Goal: Transaction & Acquisition: Purchase product/service

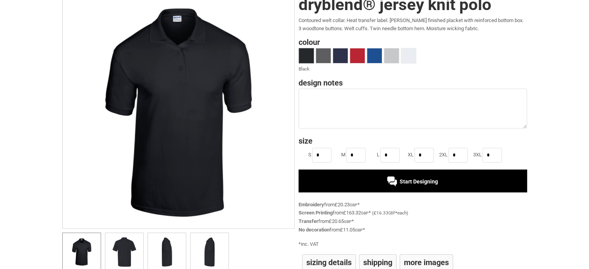
click at [331, 154] on li "S *" at bounding box center [315, 155] width 34 height 17
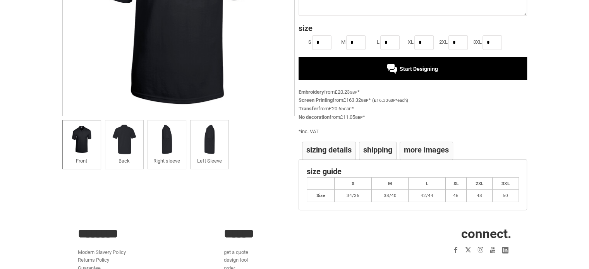
scroll to position [173, 0]
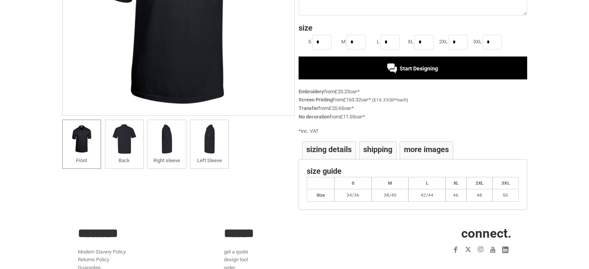
click at [331, 154] on li "Sizing Details" at bounding box center [329, 150] width 54 height 18
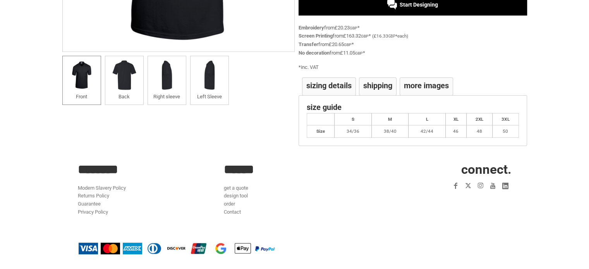
scroll to position [0, 0]
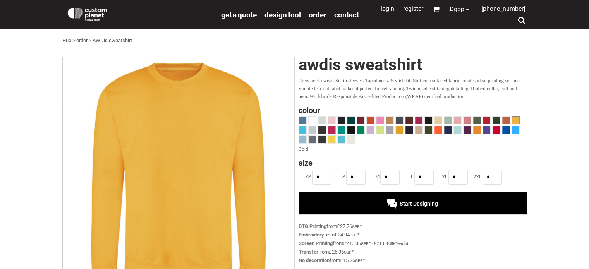
click at [331, 131] on span at bounding box center [331, 129] width 7 height 7
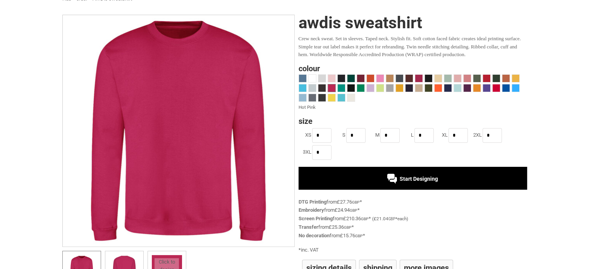
scroll to position [42, 0]
click at [359, 136] on input "*" at bounding box center [355, 135] width 19 height 15
click at [386, 135] on input "*" at bounding box center [389, 135] width 19 height 15
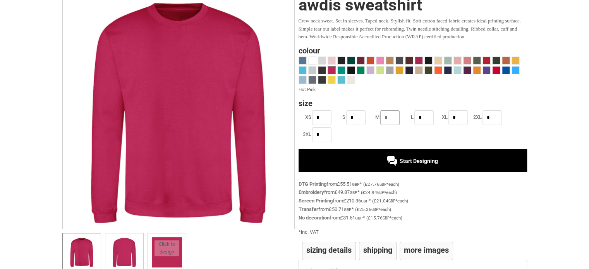
scroll to position [60, 0]
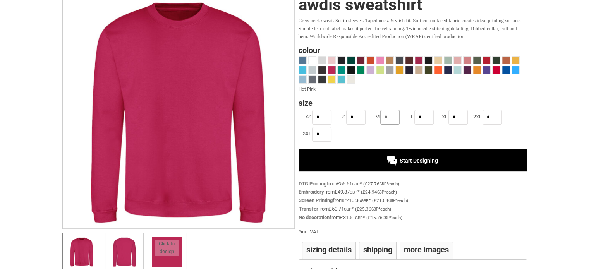
type input "*"
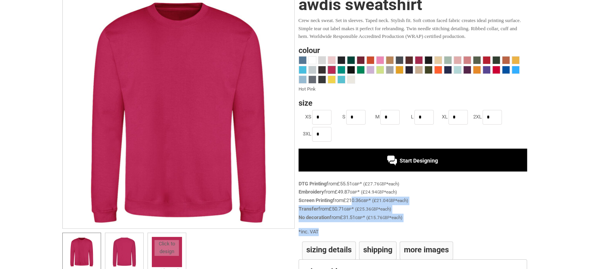
drag, startPoint x: 355, startPoint y: 199, endPoint x: 412, endPoint y: 226, distance: 63.5
click at [412, 226] on div "AWDis sweatshirt Crew neck sweat. Set in sleeves. Taped neck. Stylish fit. Soft…" at bounding box center [410, 161] width 232 height 328
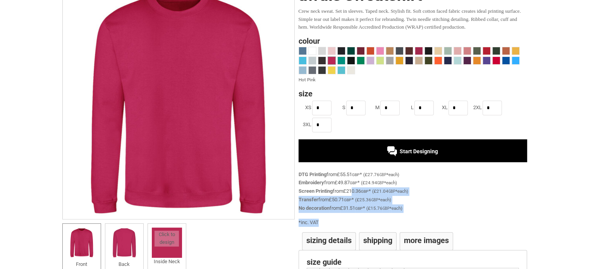
scroll to position [70, 0]
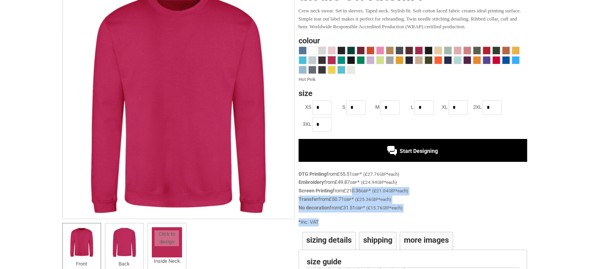
drag, startPoint x: 342, startPoint y: 172, endPoint x: 441, endPoint y: 210, distance: 106.2
click at [441, 210] on div "DTG Printing from £55.51 GBP * ( £27.76 GBP * each) Embroidery from £49.87 GBP …" at bounding box center [412, 191] width 228 height 42
click at [441, 210] on div "No decoration from £31.51 GBP * ( £15.76 GBP * each)" at bounding box center [412, 208] width 228 height 9
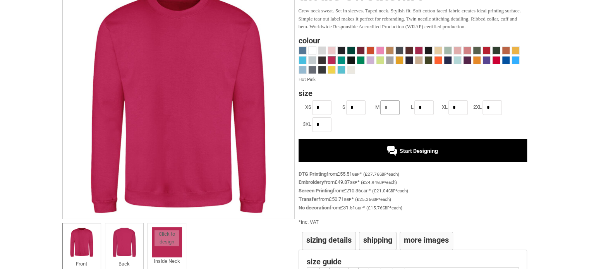
click at [387, 111] on input "*" at bounding box center [389, 107] width 19 height 15
type input "*"
type input "**"
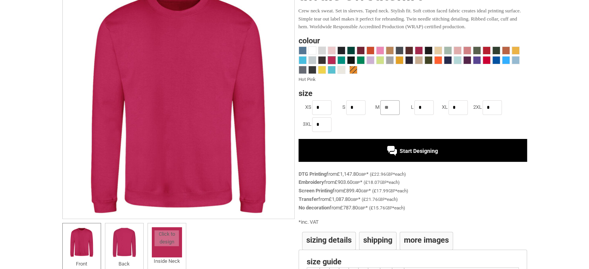
scroll to position [0, 0]
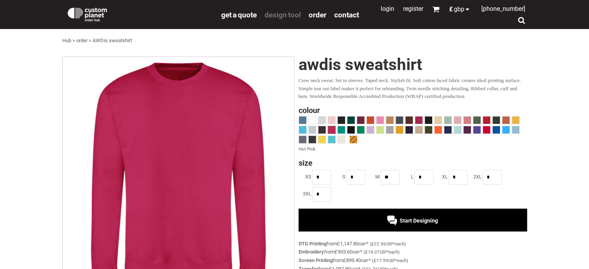
click at [275, 18] on span "design tool" at bounding box center [282, 14] width 36 height 9
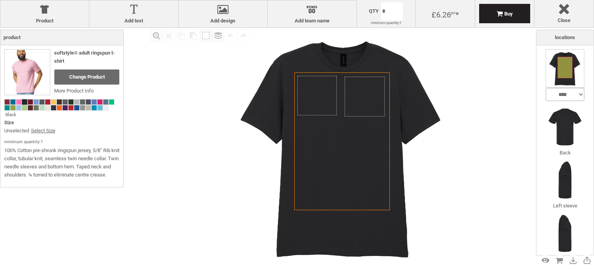
click at [575, 97] on select "**********" at bounding box center [565, 94] width 39 height 13
click at [565, 145] on img at bounding box center [565, 127] width 39 height 39
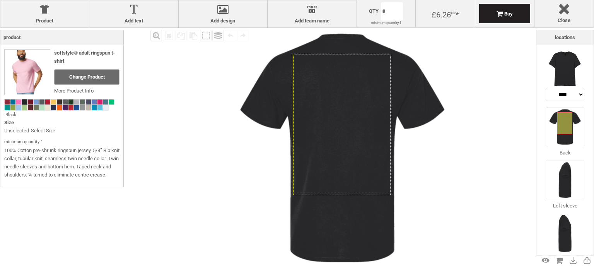
click at [558, 188] on img at bounding box center [565, 180] width 39 height 39
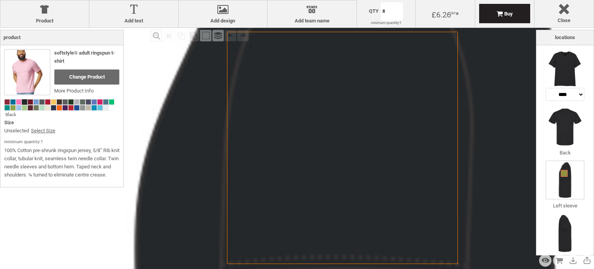
click at [333, 109] on icon "Created with [PERSON_NAME] 2.1.2" at bounding box center [342, 148] width 231 height 232
click at [293, 16] on div at bounding box center [312, 11] width 81 height 14
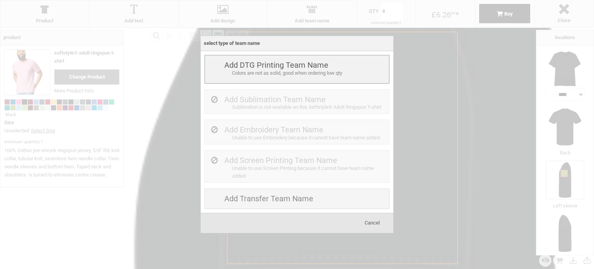
click at [309, 65] on label "Add DTG Printing Team name" at bounding box center [276, 64] width 104 height 9
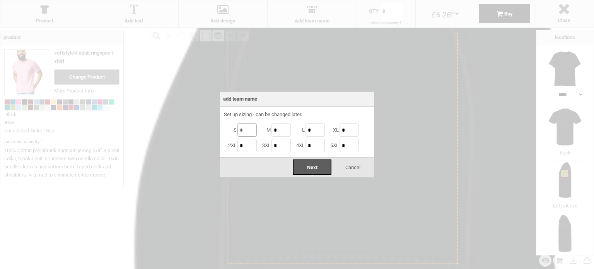
click at [253, 125] on input "*" at bounding box center [247, 129] width 19 height 13
type input "*"
click at [311, 167] on span "Next" at bounding box center [312, 167] width 10 height 6
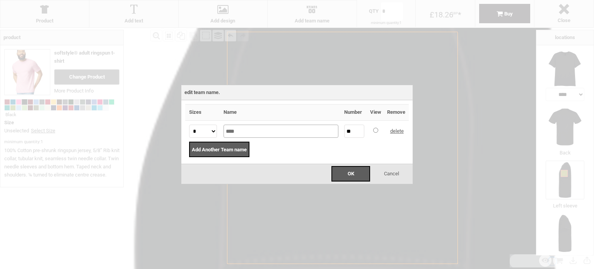
click at [259, 134] on input "****" at bounding box center [281, 131] width 115 height 13
type input "*"
type input "********"
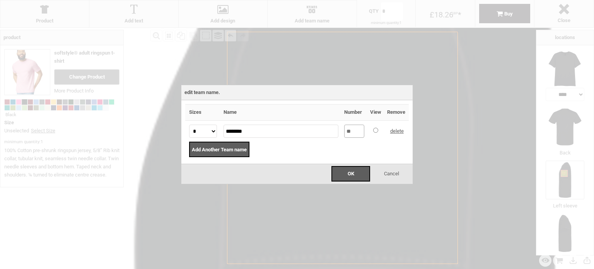
click at [353, 130] on input "**" at bounding box center [354, 131] width 20 height 13
type input "**"
click at [349, 177] on div "OK" at bounding box center [351, 173] width 39 height 15
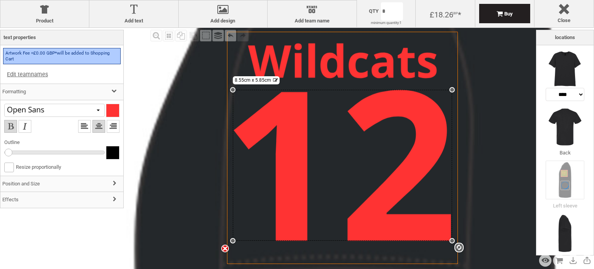
click at [349, 123] on div "settings 8.55cm x 5.85cm" at bounding box center [342, 165] width 219 height 151
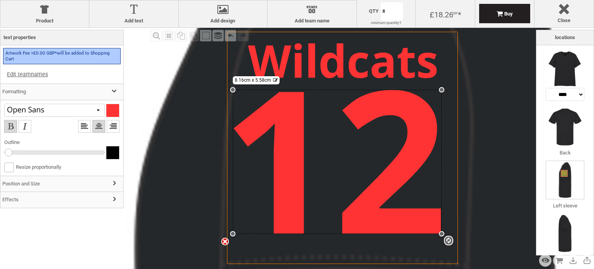
drag, startPoint x: 452, startPoint y: 241, endPoint x: 437, endPoint y: 239, distance: 15.6
click at [437, 234] on div "settings 8.16cm x 5.58cm" at bounding box center [337, 162] width 209 height 144
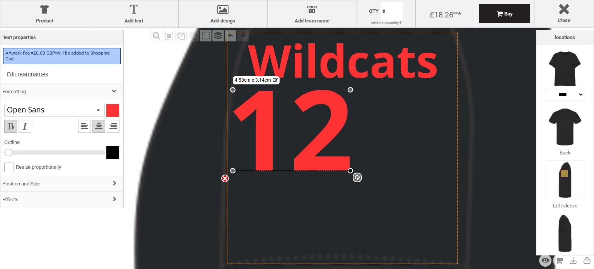
drag, startPoint x: 450, startPoint y: 238, endPoint x: 346, endPoint y: 168, distance: 126.0
click at [348, 168] on div at bounding box center [350, 170] width 5 height 5
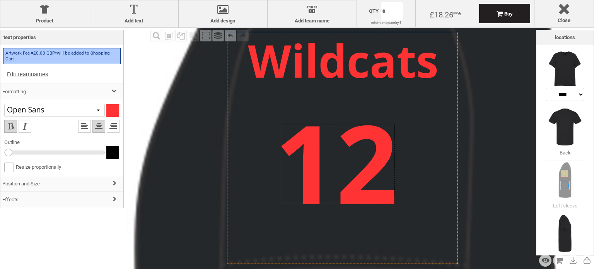
drag, startPoint x: 312, startPoint y: 143, endPoint x: 360, endPoint y: 177, distance: 59.7
click at [360, 177] on div at bounding box center [338, 164] width 114 height 79
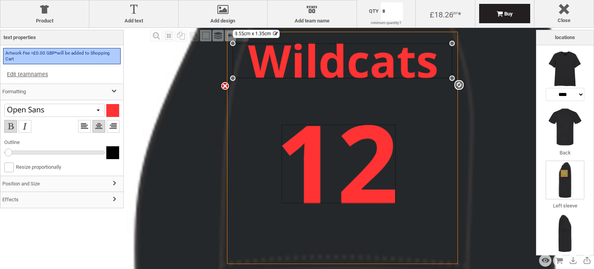
click at [342, 69] on div "settings 8.55cm x 1.35cm" at bounding box center [342, 60] width 219 height 35
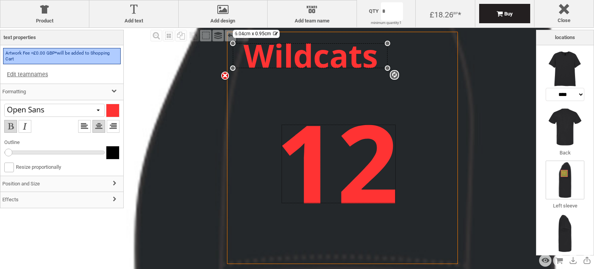
drag, startPoint x: 451, startPoint y: 77, endPoint x: 406, endPoint y: 68, distance: 46.5
click at [406, 68] on div "Created with Raphaël 2.1.2 Created with Raphaël 2.1.2 Created with Raphaël 2.1.…" at bounding box center [342, 148] width 231 height 232
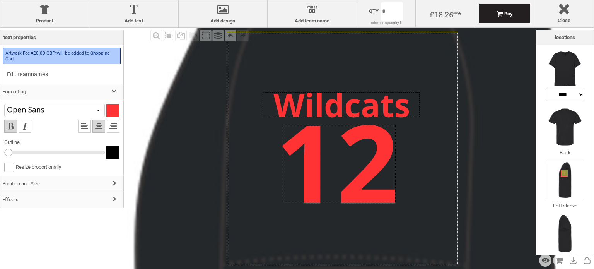
drag, startPoint x: 325, startPoint y: 59, endPoint x: 355, endPoint y: 108, distance: 57.3
click at [355, 108] on div at bounding box center [341, 104] width 157 height 25
